Goal: Information Seeking & Learning: Understand process/instructions

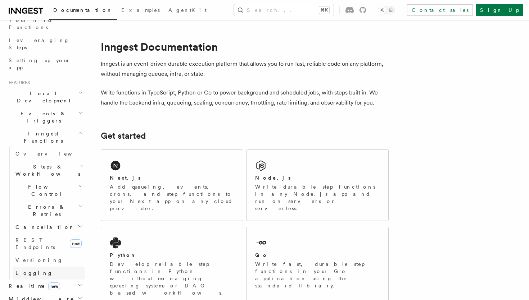
scroll to position [112, 0]
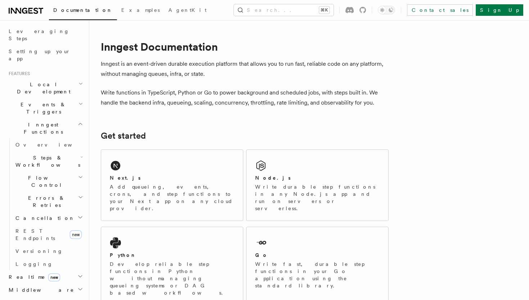
click at [28, 274] on span "Realtime new" at bounding box center [33, 277] width 54 height 7
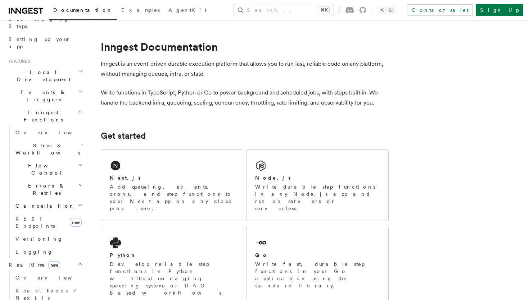
scroll to position [128, 0]
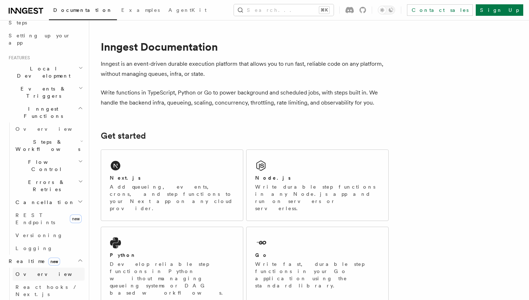
click at [33, 272] on span "Overview" at bounding box center [52, 275] width 74 height 6
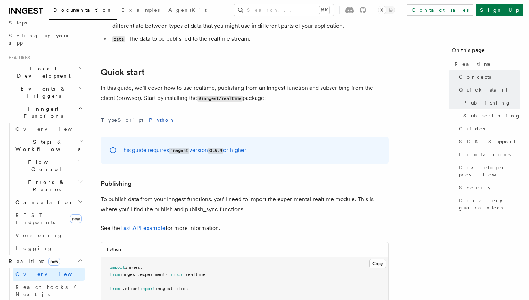
scroll to position [276, 0]
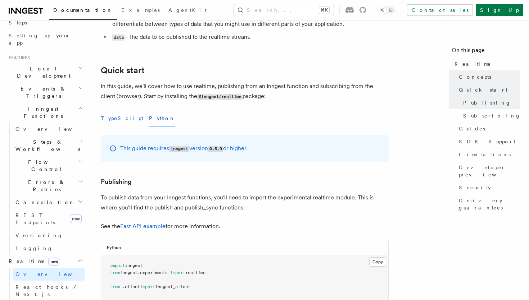
click at [116, 122] on button "TypeScript" at bounding box center [122, 118] width 42 height 16
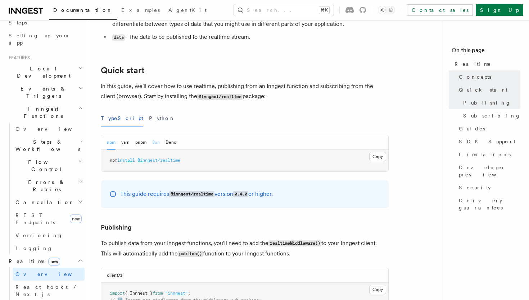
scroll to position [325, 0]
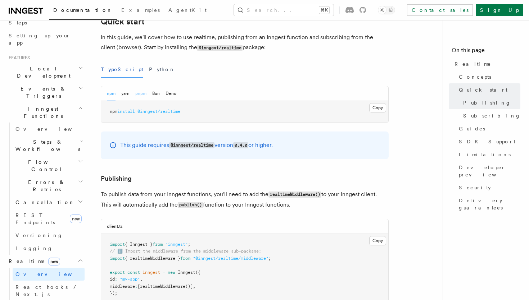
click at [141, 96] on button "pnpm" at bounding box center [140, 93] width 11 height 15
drag, startPoint x: 180, startPoint y: 113, endPoint x: 109, endPoint y: 110, distance: 71.0
click at [109, 110] on pre "pnpm add @inngest/realtime" at bounding box center [244, 112] width 287 height 22
copy span "pnpm add @inngest/realtime"
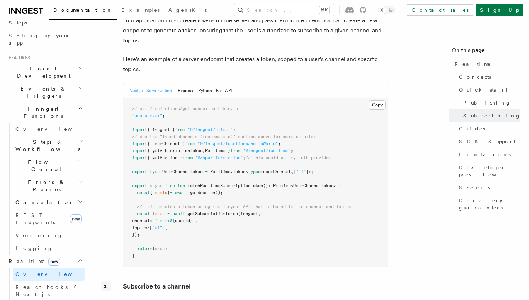
scroll to position [998, 0]
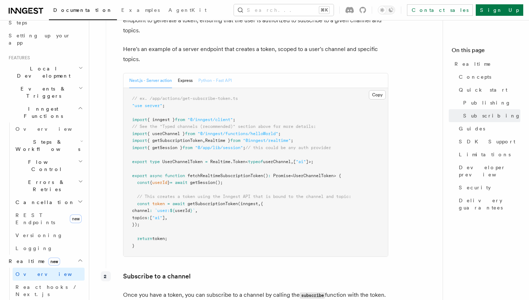
click at [217, 84] on button "Python - Fast API" at bounding box center [214, 80] width 33 height 15
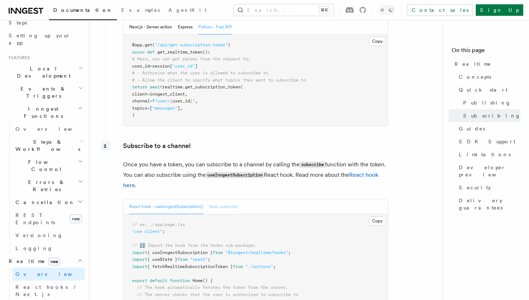
scroll to position [1048, 0]
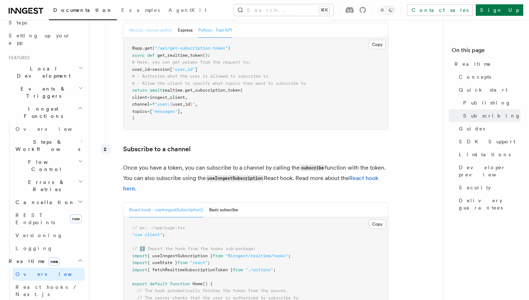
click at [157, 32] on button "Next.js - Server action" at bounding box center [150, 30] width 43 height 15
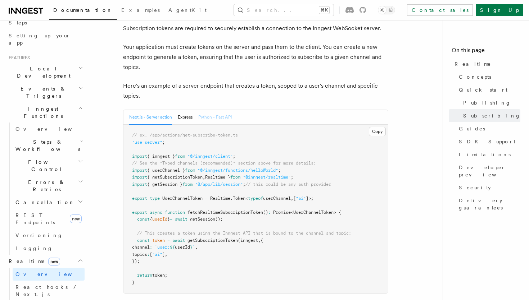
scroll to position [962, 0]
click at [207, 119] on button "Python - Fast API" at bounding box center [214, 116] width 33 height 15
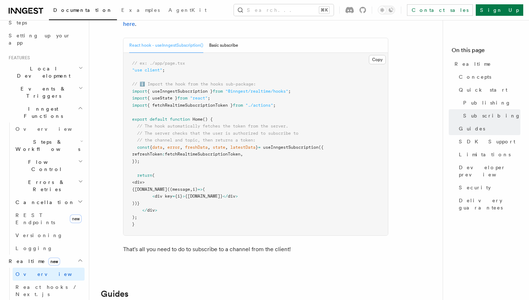
scroll to position [1212, 0]
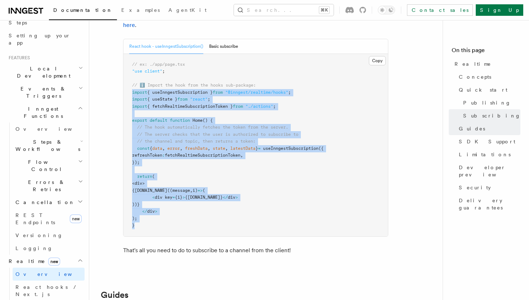
copy code "import { useInngestSubscription } from "@inngest/realtime/hooks" ; import { use…"
drag, startPoint x: 132, startPoint y: 96, endPoint x: 172, endPoint y: 227, distance: 137.0
click at [172, 227] on pre "// ex: ./app/page.tsx "use client" ; // ℹ️ Import the hook from the hooks sub-p…" at bounding box center [255, 145] width 264 height 183
click at [374, 65] on button "Copy Copied" at bounding box center [377, 60] width 17 height 9
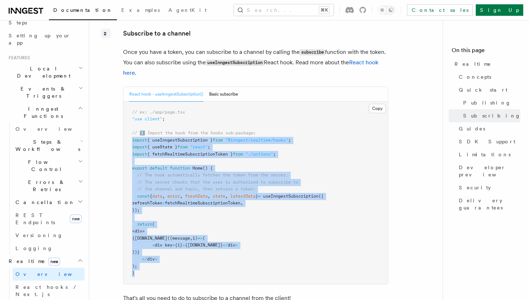
scroll to position [1136, 0]
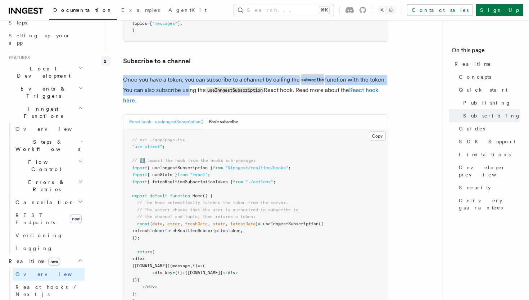
drag, startPoint x: 123, startPoint y: 81, endPoint x: 187, endPoint y: 94, distance: 65.3
click at [187, 94] on p "Once you have a token, you can subscribe to a channel by calling the subscribe …" at bounding box center [255, 90] width 265 height 31
click at [139, 92] on p "Once you have a token, you can subscribe to a channel by calling the subscribe …" at bounding box center [255, 90] width 265 height 31
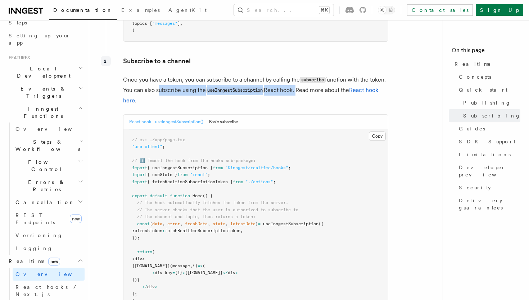
copy p "subscribe using the useInngestSubscription React hook."
drag, startPoint x: 156, startPoint y: 93, endPoint x: 298, endPoint y: 91, distance: 141.4
click at [298, 91] on p "Once you have a token, you can subscribe to a channel by calling the subscribe …" at bounding box center [255, 90] width 265 height 31
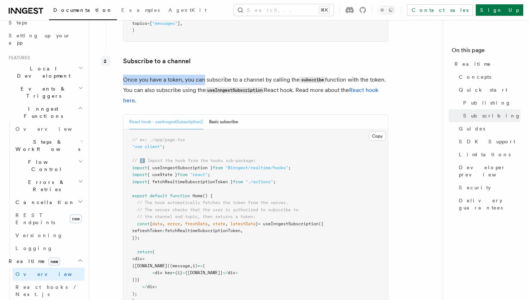
drag, startPoint x: 124, startPoint y: 81, endPoint x: 204, endPoint y: 83, distance: 79.5
click at [204, 83] on p "Once you have a token, you can subscribe to a channel by calling the subscribe …" at bounding box center [255, 90] width 265 height 31
copy p "Once you have a token, you can"
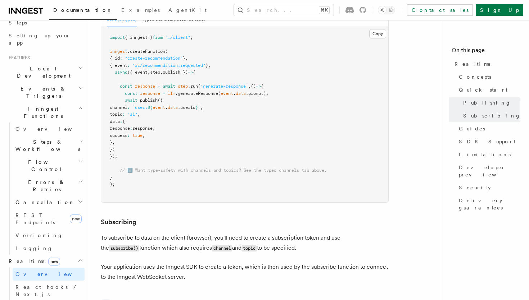
scroll to position [0, 0]
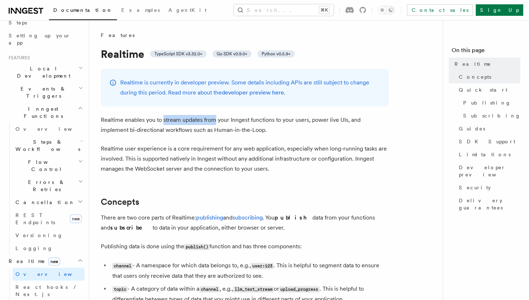
drag, startPoint x: 163, startPoint y: 120, endPoint x: 216, endPoint y: 118, distance: 53.3
click at [216, 118] on p "Realtime enables you to stream updates from your Inngest functions to your user…" at bounding box center [245, 125] width 288 height 20
copy p "stream updates from"
click at [185, 121] on p "Realtime enables you to stream updates from your Inngest functions to your user…" at bounding box center [245, 125] width 288 height 20
copy p "tream updates from your Inngest functions to your users"
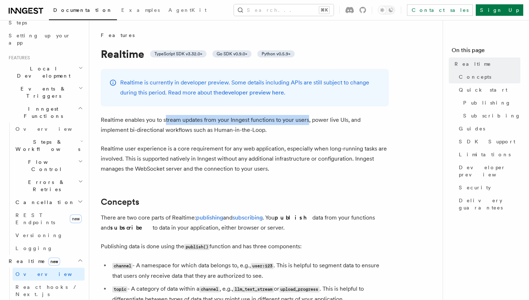
drag, startPoint x: 164, startPoint y: 121, endPoint x: 307, endPoint y: 119, distance: 143.2
click at [307, 119] on p "Realtime enables you to stream updates from your Inngest functions to your user…" at bounding box center [245, 125] width 288 height 20
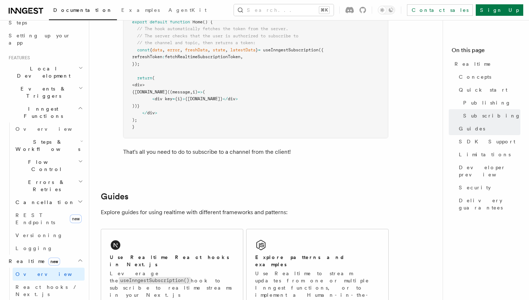
scroll to position [1345, 0]
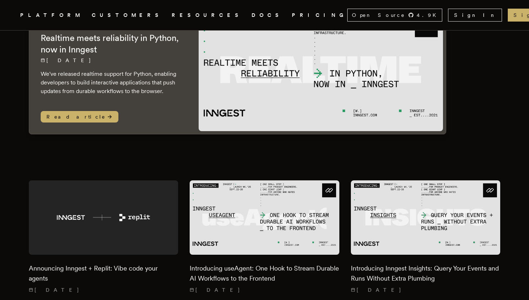
scroll to position [97, 0]
